Goal: Task Accomplishment & Management: Use online tool/utility

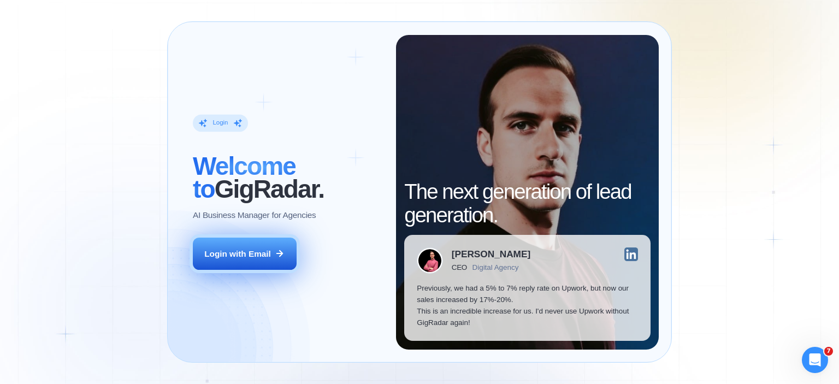
click at [262, 246] on button "Login with Email" at bounding box center [245, 254] width 104 height 33
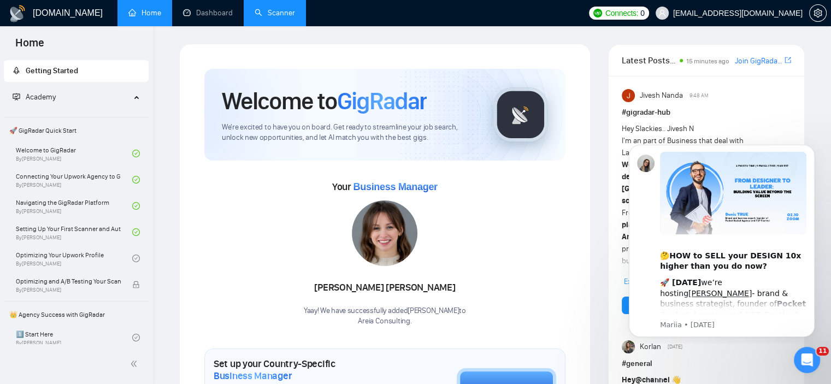
click at [293, 13] on link "Scanner" at bounding box center [275, 12] width 40 height 9
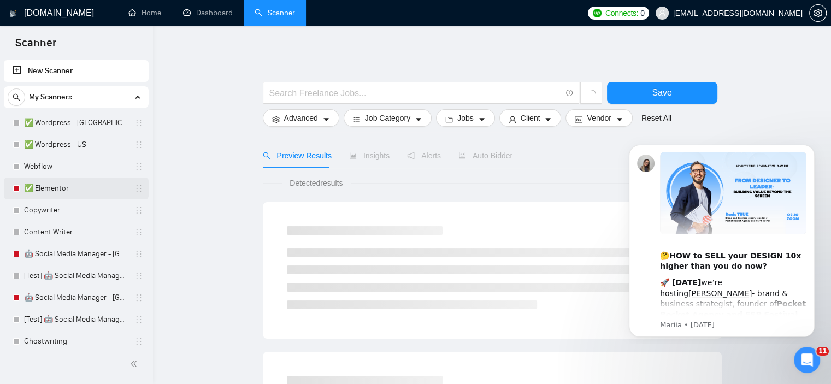
click at [67, 187] on link "✅ Elementor" at bounding box center [76, 189] width 104 height 22
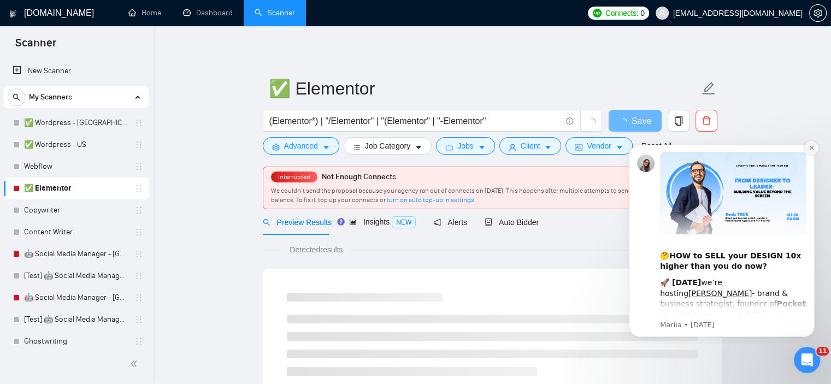
click at [808, 150] on icon "Dismiss notification" at bounding box center [811, 148] width 6 height 6
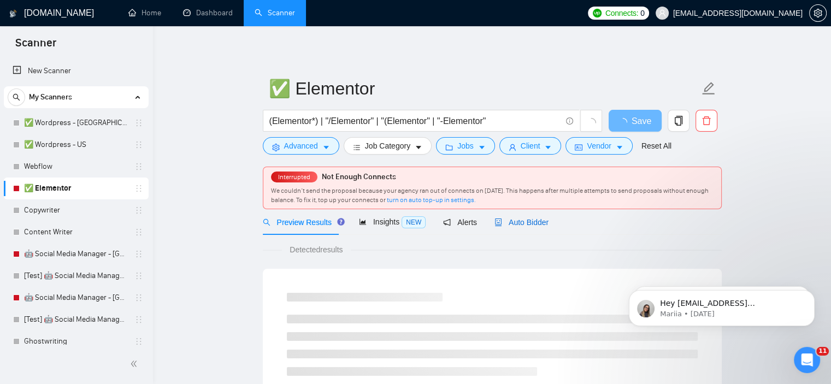
click at [495, 225] on icon "robot" at bounding box center [498, 223] width 7 height 8
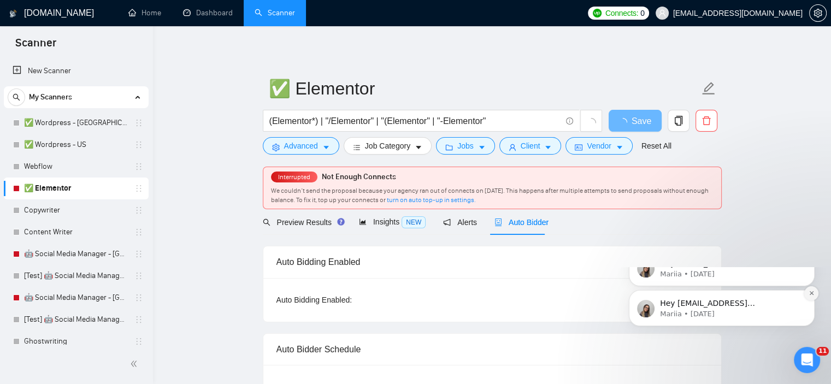
click at [808, 300] on button "Dismiss notification" at bounding box center [811, 293] width 14 height 14
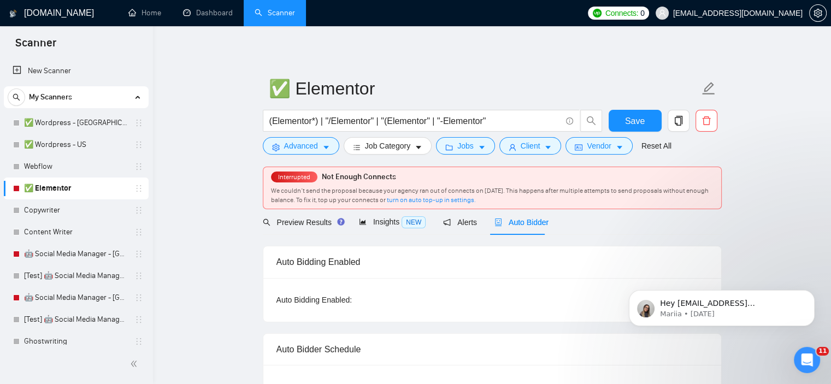
click at [808, 290] on button "Dismiss notification" at bounding box center [811, 293] width 11 height 11
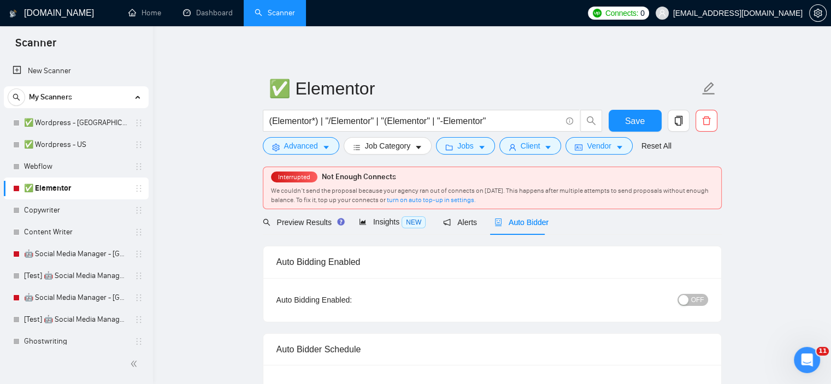
click at [688, 300] on div "button" at bounding box center [683, 300] width 10 height 10
click at [632, 121] on span "Save" at bounding box center [635, 121] width 20 height 14
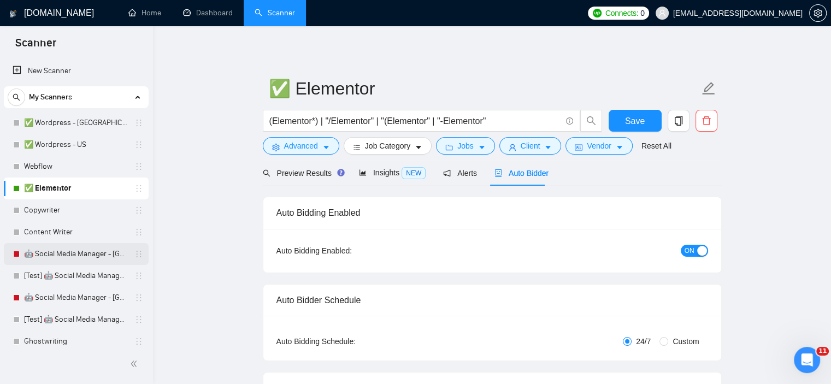
click at [68, 255] on link "🤖 Social Media Manager - [GEOGRAPHIC_DATA]" at bounding box center [76, 254] width 104 height 22
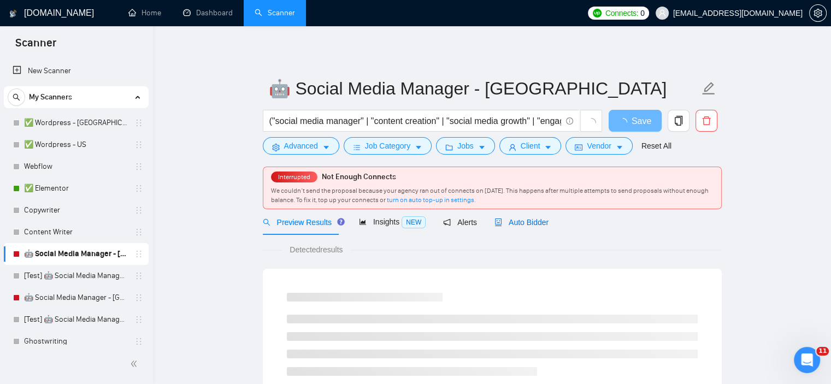
click at [518, 221] on span "Auto Bidder" at bounding box center [521, 222] width 54 height 9
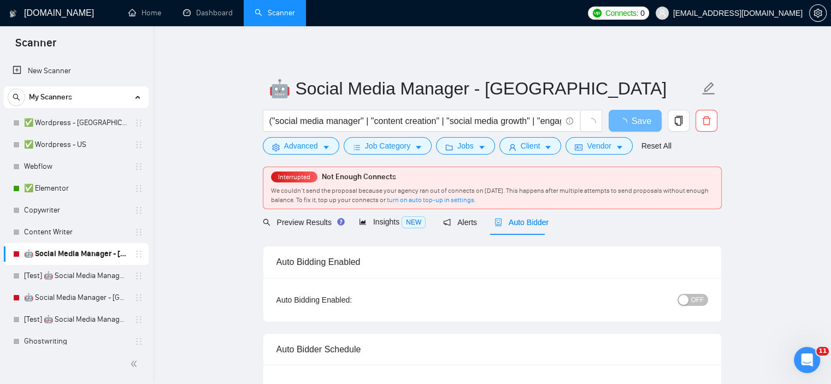
click at [696, 301] on span "OFF" at bounding box center [697, 300] width 13 height 12
click at [639, 123] on span "Save" at bounding box center [635, 121] width 20 height 14
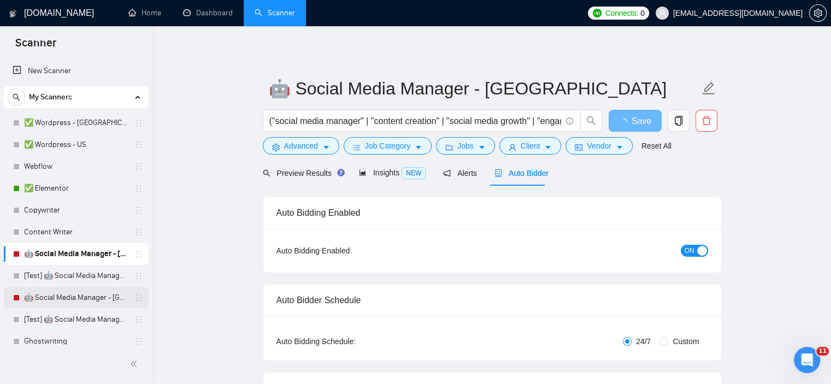
click at [83, 297] on link "🤖 Social Media Manager - [GEOGRAPHIC_DATA]" at bounding box center [76, 298] width 104 height 22
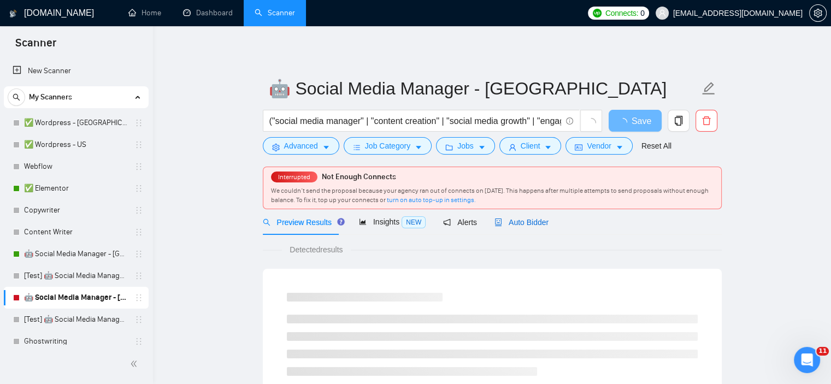
click at [517, 222] on span "Auto Bidder" at bounding box center [521, 222] width 54 height 9
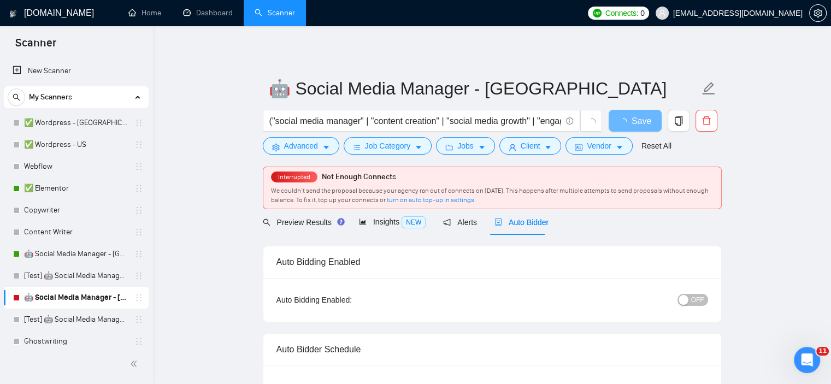
click at [696, 294] on span "OFF" at bounding box center [697, 300] width 13 height 12
click at [643, 122] on span "Save" at bounding box center [635, 121] width 20 height 14
